Goal: Information Seeking & Learning: Compare options

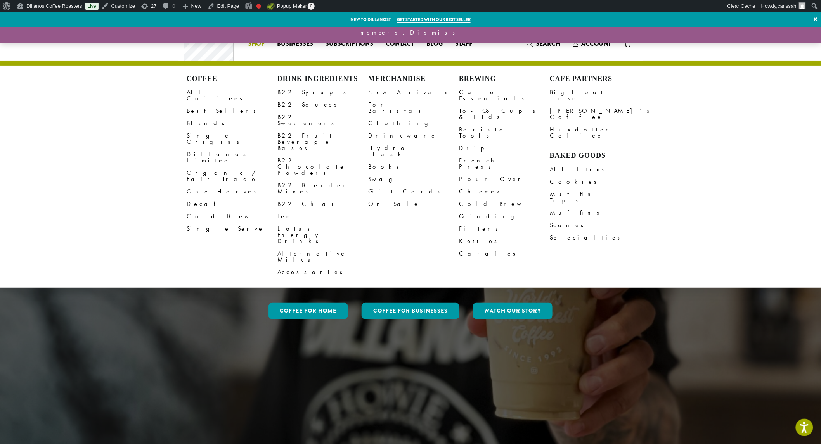
click at [375, 118] on link "Clothing" at bounding box center [413, 123] width 91 height 12
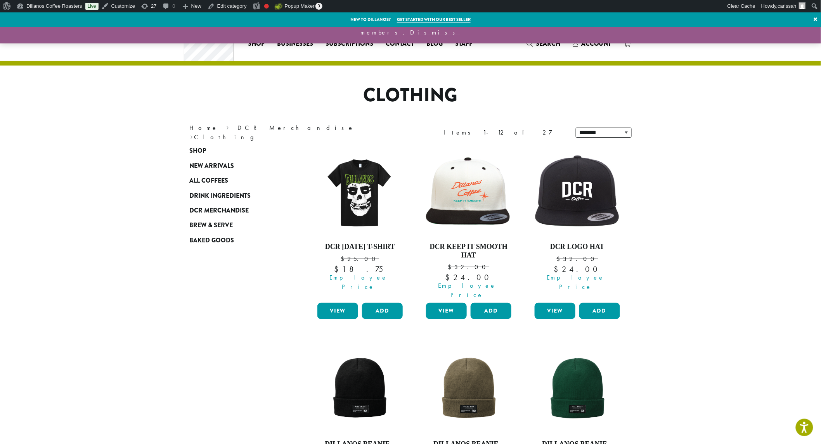
drag, startPoint x: 449, startPoint y: 302, endPoint x: 454, endPoint y: 301, distance: 5.2
click at [451, 303] on link "View" at bounding box center [446, 311] width 41 height 16
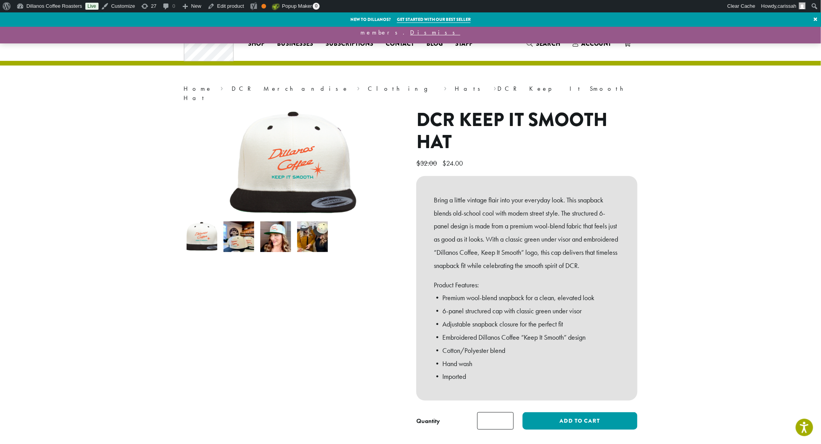
click at [208, 230] on img at bounding box center [202, 237] width 31 height 31
click at [236, 233] on img at bounding box center [238, 237] width 31 height 31
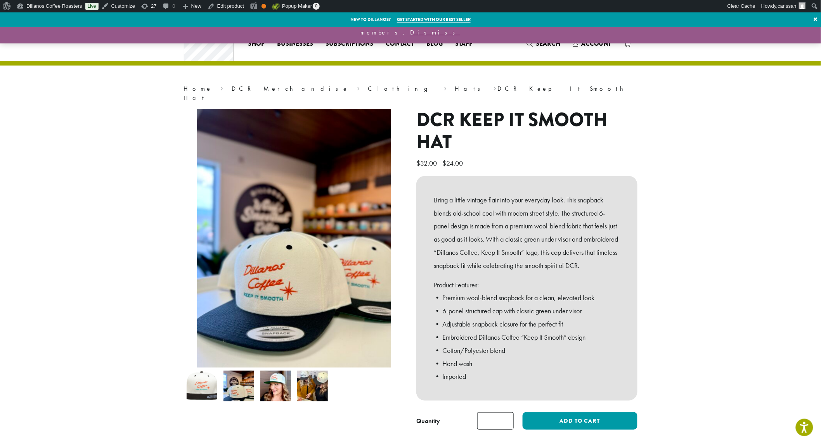
click at [277, 381] on img at bounding box center [275, 386] width 31 height 31
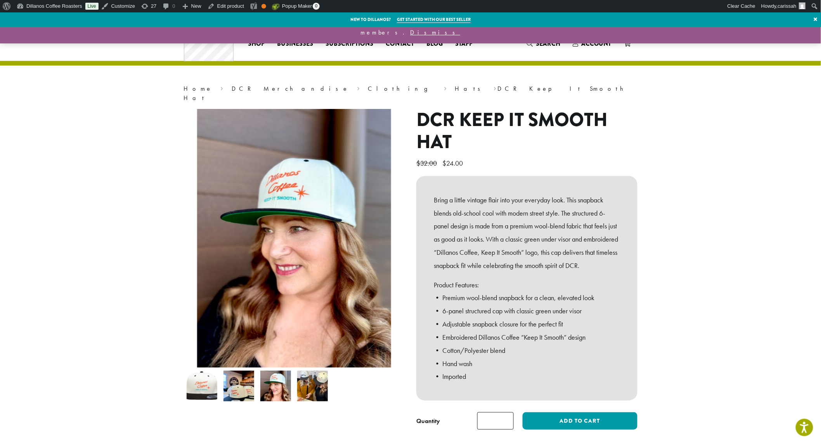
click at [311, 382] on img at bounding box center [312, 386] width 31 height 31
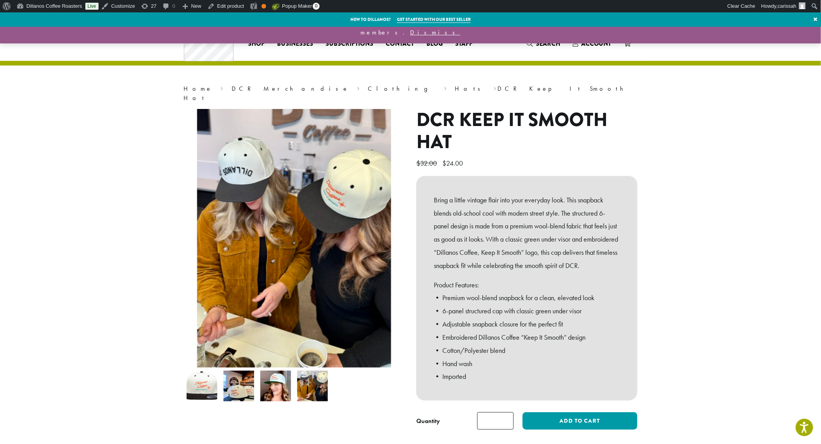
click at [274, 376] on img at bounding box center [275, 386] width 31 height 31
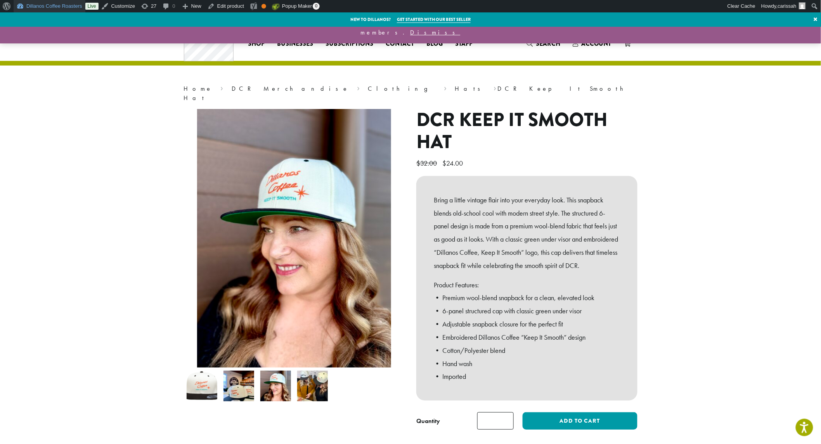
click at [31, 5] on link "Dillanos Coffee Roasters" at bounding box center [50, 6] width 72 height 12
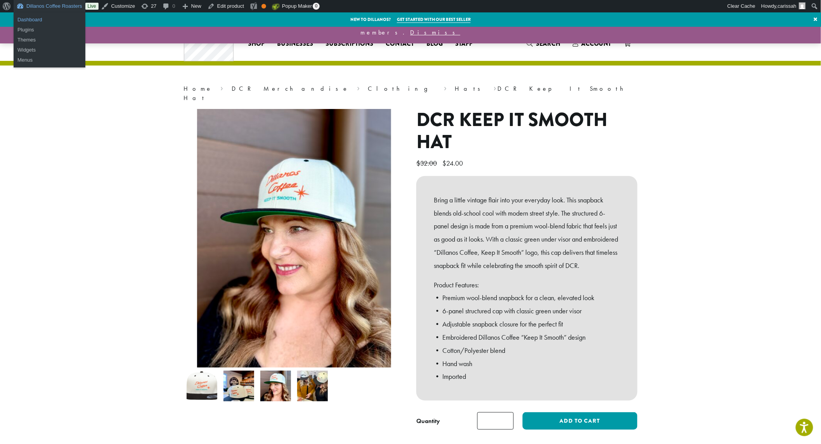
click at [30, 19] on link "Dashboard" at bounding box center [50, 20] width 72 height 10
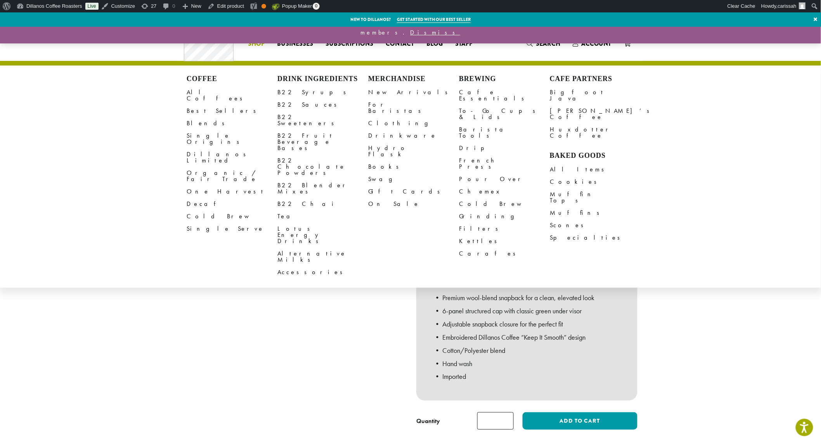
click at [382, 118] on link "Clothing" at bounding box center [413, 123] width 91 height 12
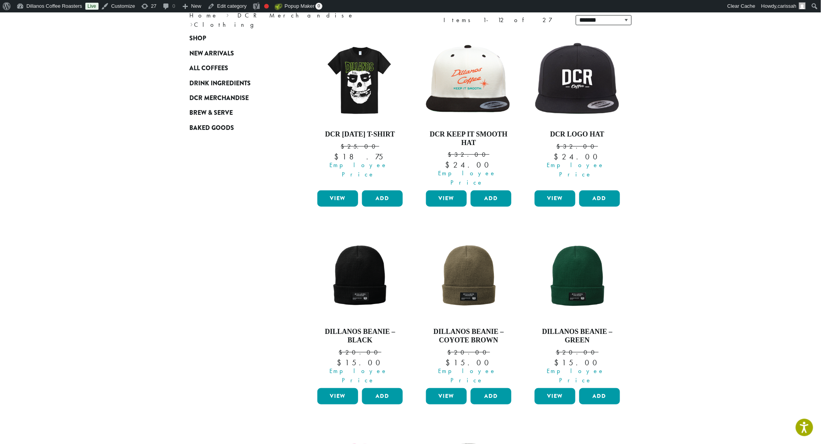
scroll to position [129, 0]
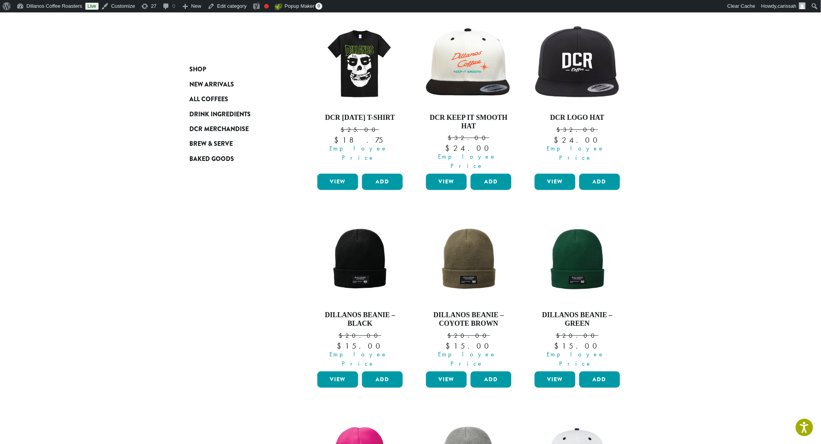
click at [343, 372] on link "View" at bounding box center [337, 380] width 41 height 16
click at [441, 372] on link "View" at bounding box center [446, 380] width 41 height 16
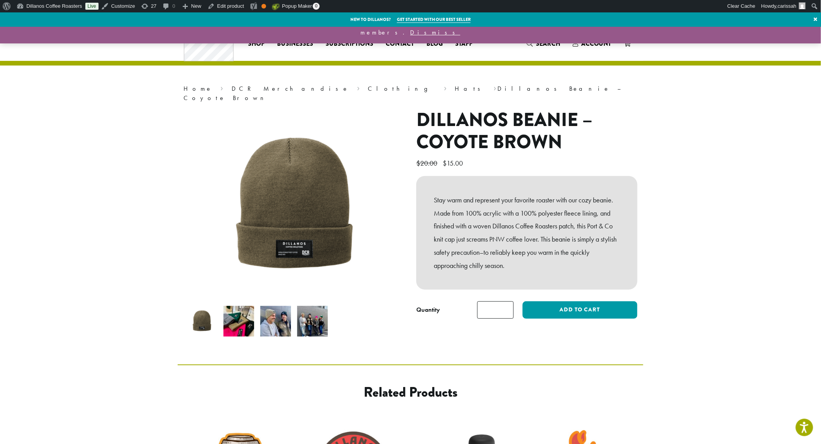
click at [305, 314] on img at bounding box center [312, 321] width 31 height 31
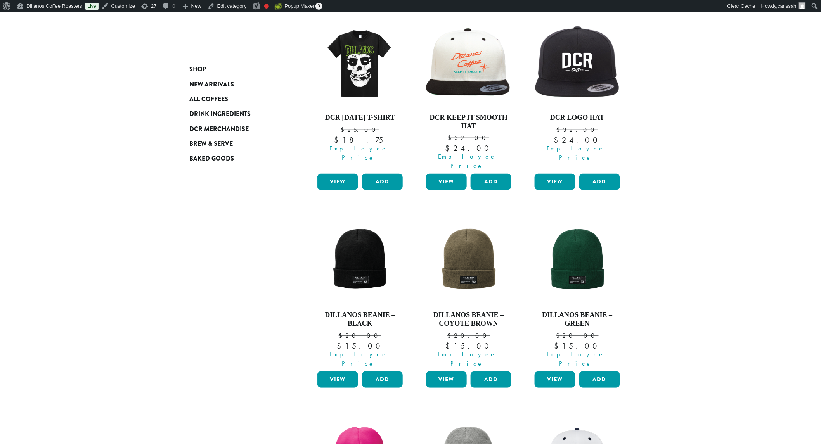
scroll to position [129, 0]
click at [551, 372] on link "View" at bounding box center [555, 380] width 41 height 16
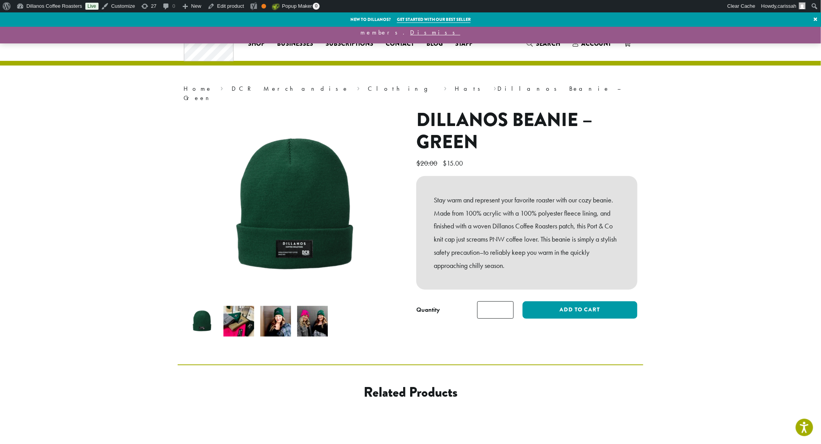
click at [206, 313] on img at bounding box center [202, 321] width 31 height 31
click at [266, 308] on img at bounding box center [275, 321] width 31 height 31
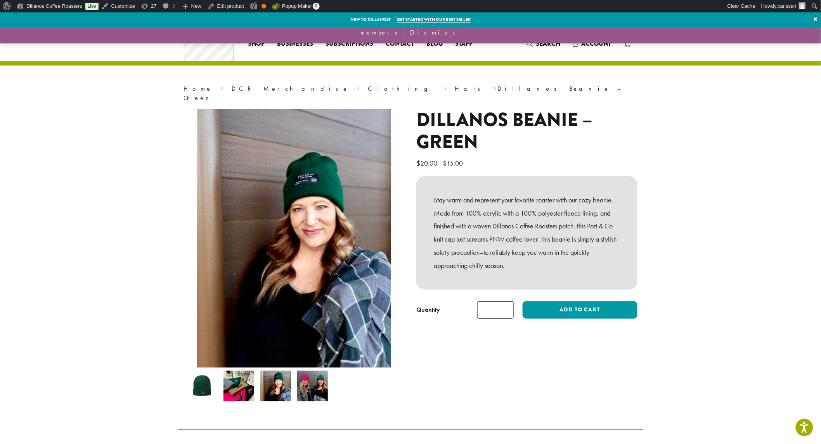
click at [313, 375] on img at bounding box center [312, 386] width 31 height 31
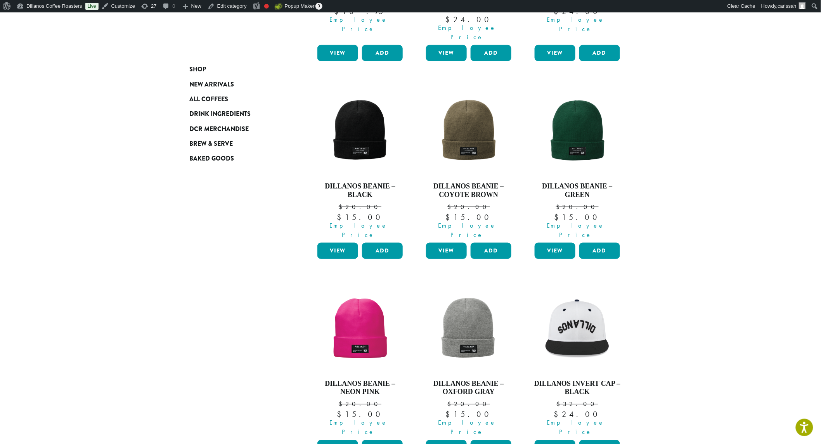
scroll to position [258, 0]
click at [339, 440] on link "View" at bounding box center [337, 448] width 41 height 16
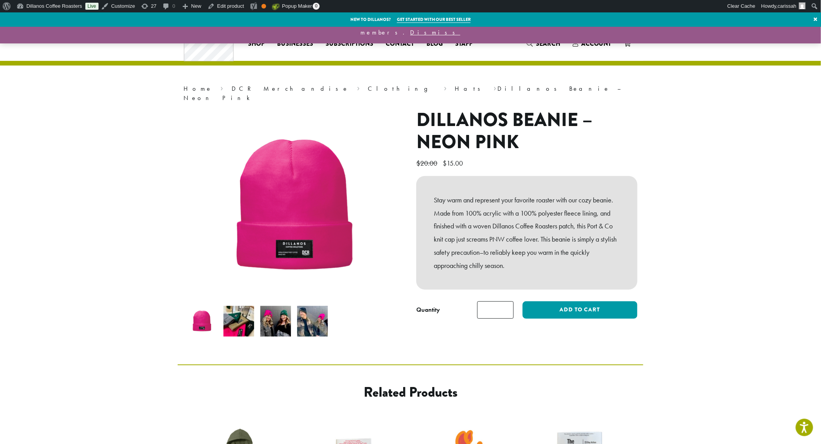
click at [275, 314] on img at bounding box center [275, 321] width 31 height 31
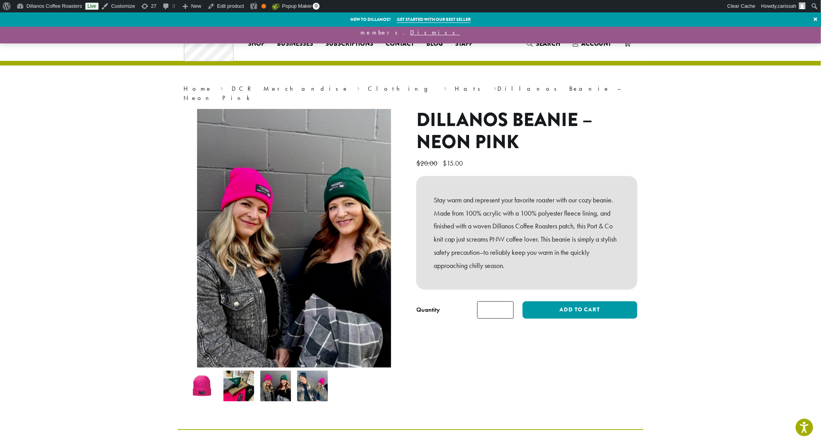
click at [312, 387] on img at bounding box center [312, 386] width 31 height 31
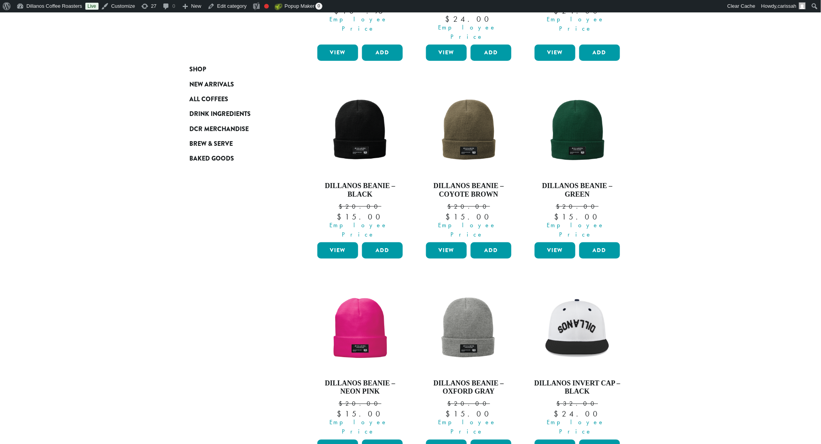
scroll to position [258, 0]
click at [439, 440] on link "View" at bounding box center [446, 448] width 41 height 16
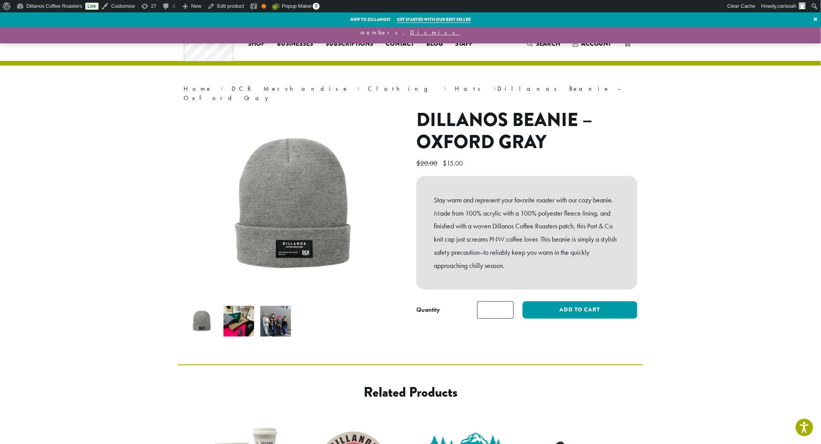
click at [269, 313] on img at bounding box center [275, 321] width 31 height 31
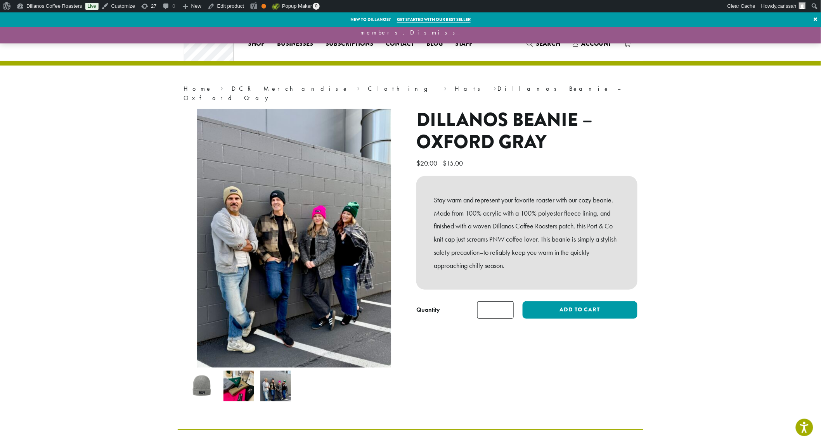
click at [749, 307] on section "Home › DCR Merchandise › Clothing › Hats › Dillanos Beanie – Oxford Gray Dillan…" at bounding box center [410, 228] width 821 height 403
